Goal: Task Accomplishment & Management: Use online tool/utility

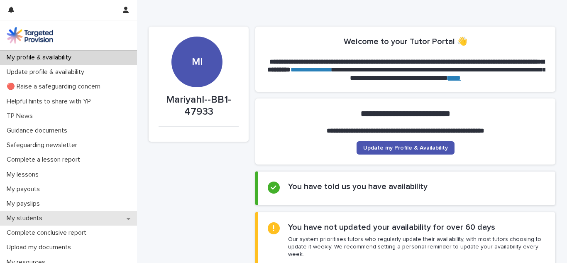
click at [74, 221] on div "My students" at bounding box center [68, 218] width 137 height 15
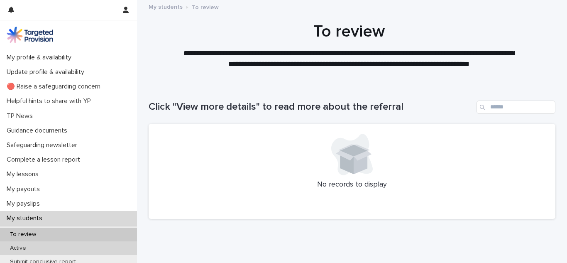
click at [71, 247] on div "Active" at bounding box center [68, 248] width 137 height 14
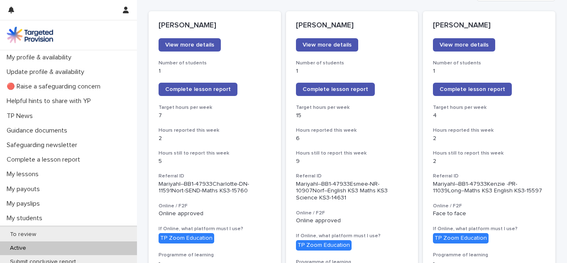
scroll to position [99, 0]
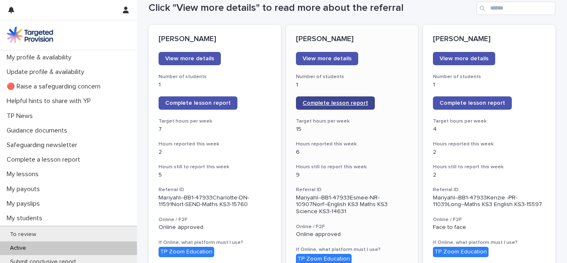
click at [338, 104] on span "Complete lesson report" at bounding box center [336, 103] width 66 height 6
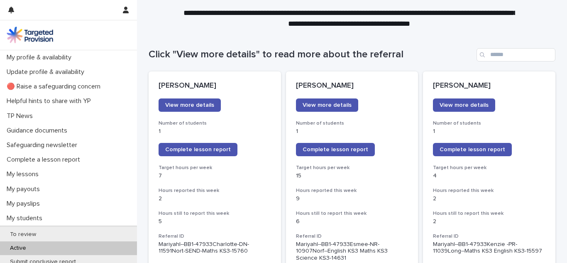
scroll to position [55, 0]
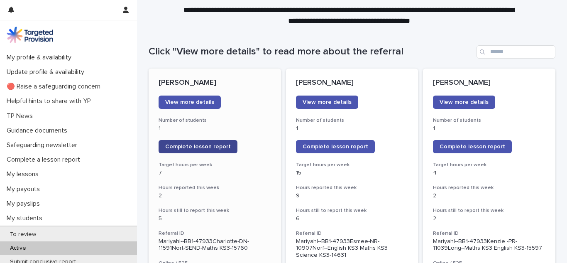
click at [209, 145] on span "Complete lesson report" at bounding box center [198, 147] width 66 height 6
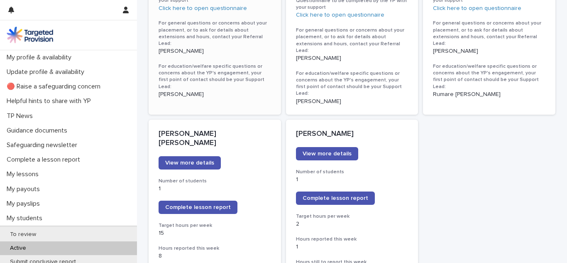
scroll to position [587, 0]
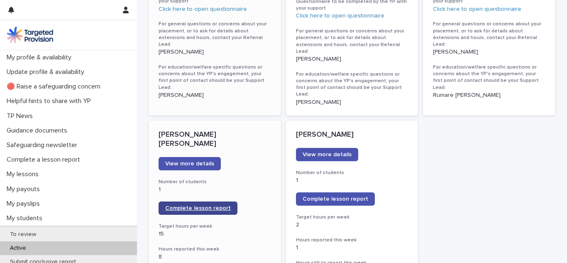
click at [201, 205] on span "Complete lesson report" at bounding box center [198, 208] width 66 height 6
